Goal: Complete application form: Complete application form

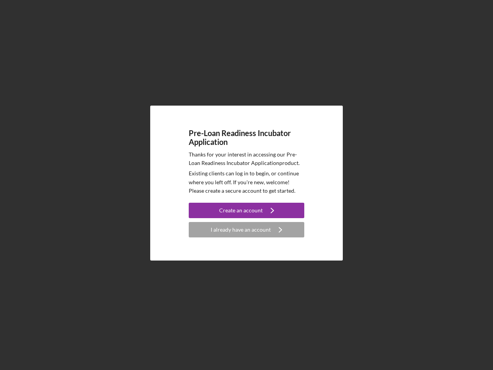
click at [247, 185] on p "Existing clients can log in to begin, or continue where you left off. If you're…" at bounding box center [247, 182] width 116 height 26
click at [247, 210] on div "Create an account" at bounding box center [241, 210] width 44 height 15
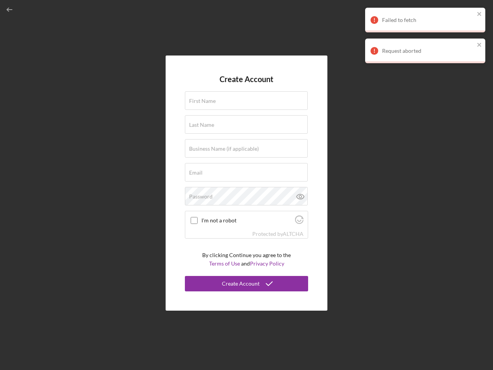
click at [247, 230] on div "Protected by [PERSON_NAME]" at bounding box center [246, 234] width 123 height 8
